Goal: Find specific page/section: Find specific page/section

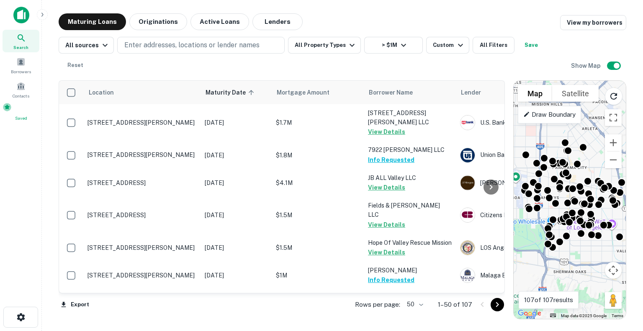
click at [13, 111] on div "Saved" at bounding box center [21, 112] width 37 height 19
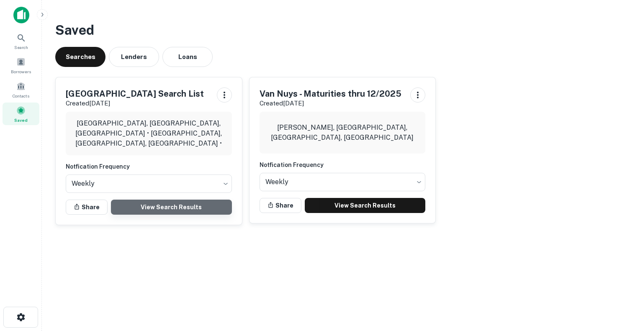
click at [161, 207] on link "View Search Results" at bounding box center [171, 207] width 121 height 15
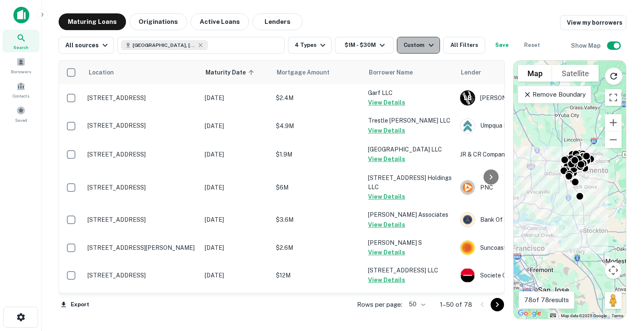
click at [427, 47] on icon "button" at bounding box center [431, 45] width 10 height 10
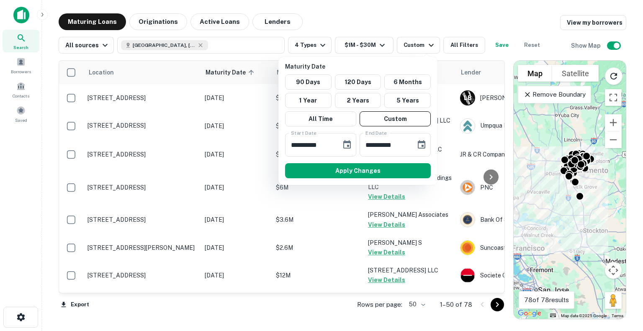
click at [323, 46] on div at bounding box center [321, 165] width 643 height 331
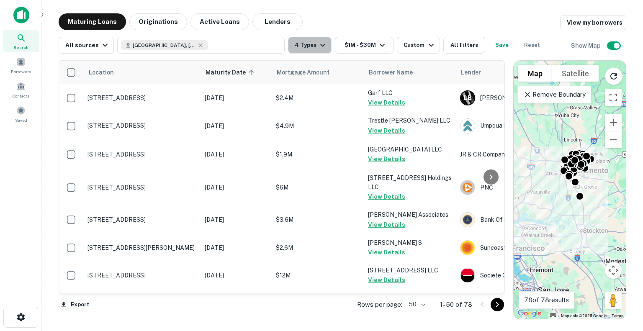
click at [318, 43] on icon "button" at bounding box center [323, 45] width 10 height 10
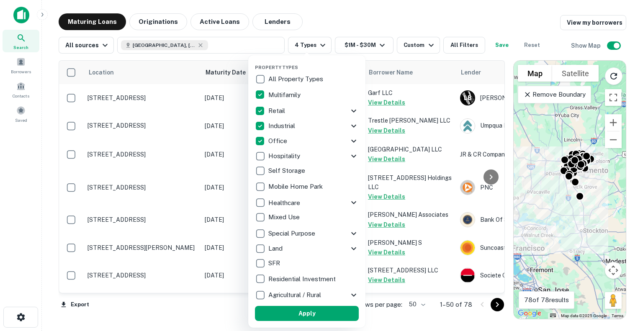
click at [424, 45] on div at bounding box center [321, 165] width 643 height 331
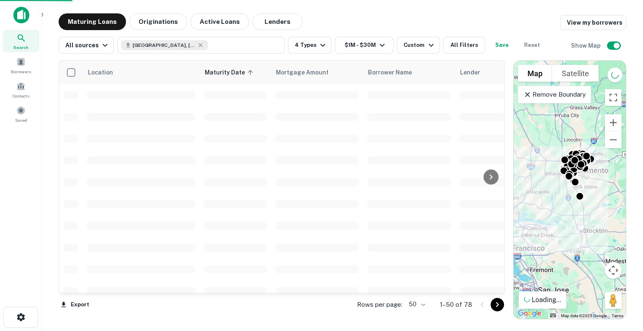
click at [426, 45] on icon "button" at bounding box center [431, 45] width 10 height 10
